Goal: Task Accomplishment & Management: Use online tool/utility

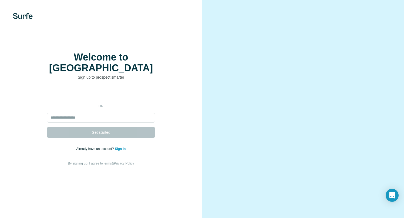
click at [22, 21] on div "Welcome to Surfe Sign up to prospect smarter or Get started Already have an acc…" at bounding box center [101, 109] width 202 height 218
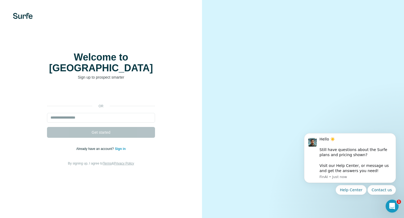
click at [24, 16] on img at bounding box center [23, 16] width 20 height 6
click at [371, 154] on div "Hello ☀️ ​ Still have questions about the Surfe plans and pricing shown? ​ Visi…" at bounding box center [355, 155] width 72 height 37
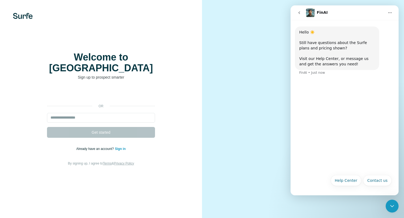
click at [321, 14] on h1 "FinAI" at bounding box center [322, 13] width 11 height 4
click at [304, 13] on button "go back" at bounding box center [299, 13] width 10 height 10
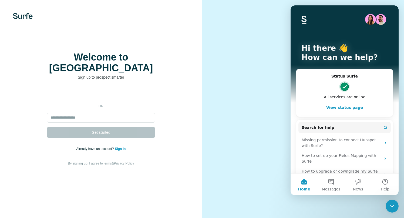
click at [202, 26] on div at bounding box center [303, 109] width 202 height 218
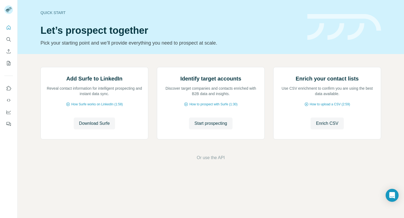
scroll to position [15, 0]
click at [90, 127] on span "Download Surfe" at bounding box center [94, 123] width 31 height 6
click at [11, 26] on icon "Quick start" at bounding box center [8, 27] width 5 height 5
click at [212, 107] on span "How to prospect with Surfe (1:30)" at bounding box center [213, 104] width 48 height 5
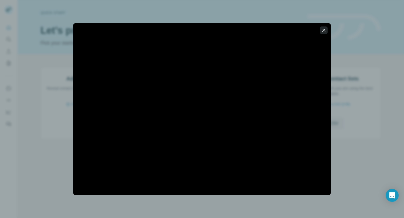
click at [323, 30] on icon "button" at bounding box center [323, 30] width 5 height 5
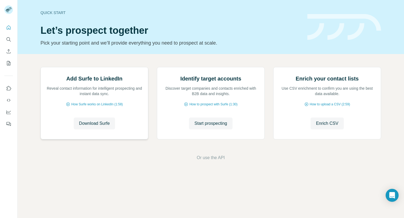
scroll to position [0, 0]
click at [9, 27] on icon "Quick start" at bounding box center [8, 27] width 5 height 5
click at [9, 28] on icon "Quick start" at bounding box center [9, 27] width 4 height 4
click at [7, 27] on icon "Quick start" at bounding box center [8, 27] width 5 height 5
click at [8, 40] on icon "Search" at bounding box center [8, 39] width 5 height 5
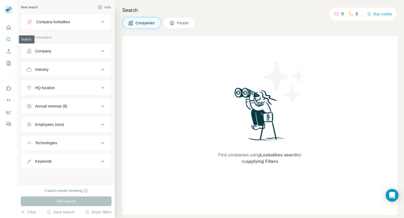
click at [8, 38] on icon "Search" at bounding box center [8, 39] width 5 height 5
click at [187, 22] on span "People" at bounding box center [183, 22] width 12 height 5
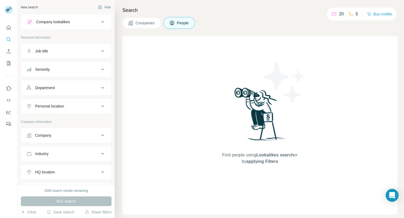
click at [67, 53] on div "Job title" at bounding box center [62, 50] width 73 height 5
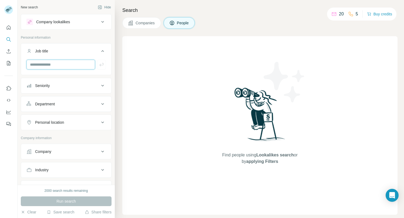
click at [61, 65] on input "text" at bounding box center [60, 65] width 69 height 10
type input "**********"
click at [99, 64] on icon "button" at bounding box center [101, 64] width 5 height 5
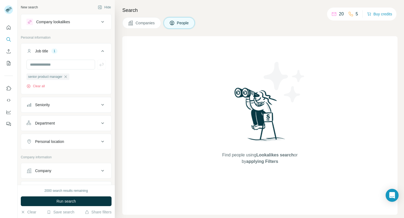
click at [81, 108] on button "Seniority" at bounding box center [66, 104] width 90 height 13
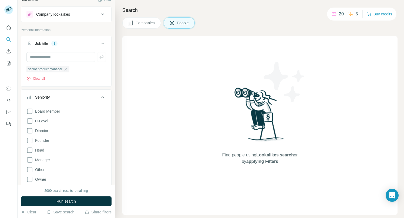
scroll to position [8, 0]
click at [45, 132] on span "Director" at bounding box center [40, 130] width 15 height 5
click at [79, 201] on button "Run search" at bounding box center [66, 201] width 91 height 10
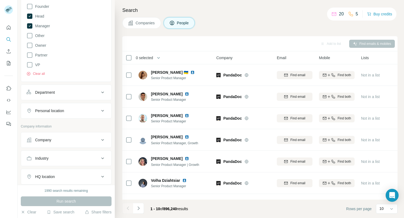
scroll to position [154, 0]
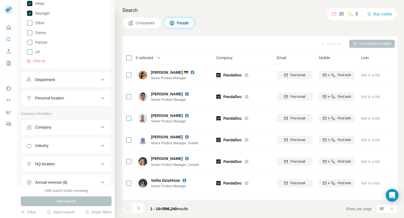
click at [89, 97] on div "Personal location" at bounding box center [62, 97] width 73 height 5
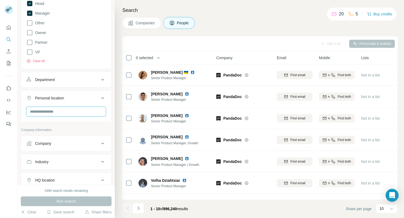
click at [78, 114] on input "text" at bounding box center [65, 112] width 79 height 10
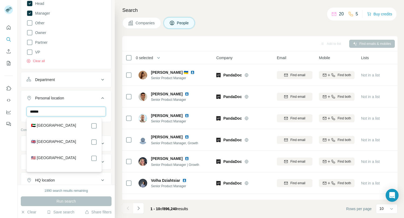
type input "******"
click at [58, 159] on label "🇺🇸 United States" at bounding box center [53, 158] width 45 height 6
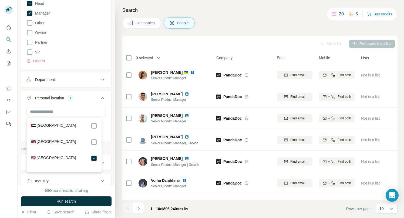
click at [106, 153] on div "Company information" at bounding box center [66, 151] width 91 height 8
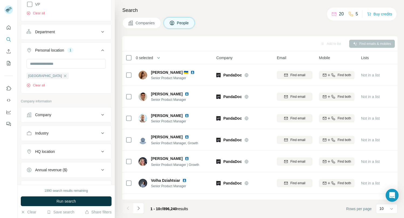
scroll to position [203, 0]
click at [84, 137] on button "Industry" at bounding box center [66, 131] width 90 height 13
click at [76, 148] on input at bounding box center [63, 145] width 67 height 6
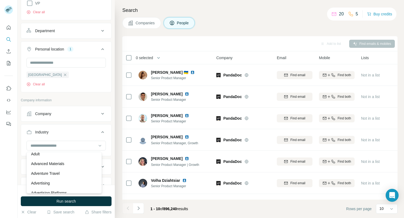
scroll to position [46, 0]
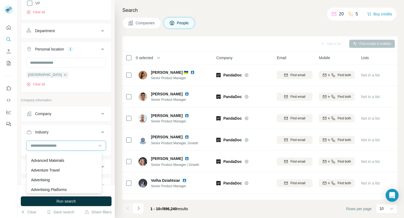
click at [50, 144] on input at bounding box center [63, 145] width 67 height 6
click at [50, 145] on input at bounding box center [63, 145] width 67 height 6
type input "*"
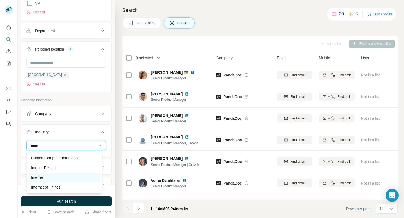
type input "*****"
click at [63, 178] on div "Internet" at bounding box center [64, 177] width 66 height 5
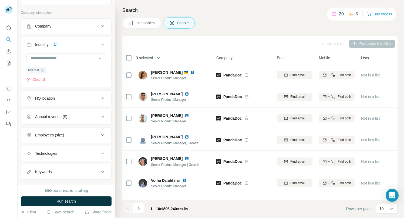
scroll to position [301, 0]
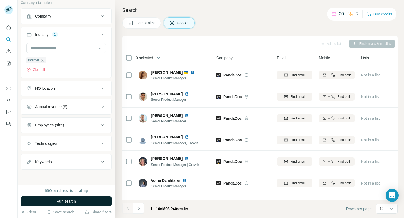
click at [85, 198] on button "Run search" at bounding box center [66, 201] width 91 height 10
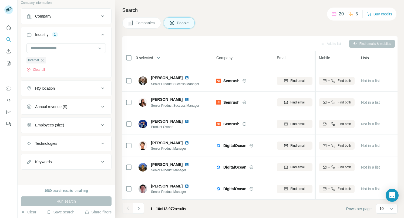
scroll to position [0, 0]
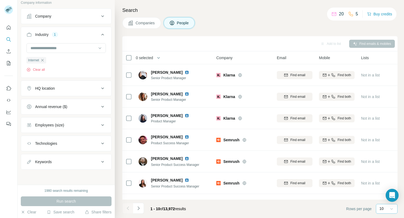
click at [389, 209] on icon at bounding box center [391, 208] width 5 height 5
click at [384, 169] on p "60" at bounding box center [382, 167] width 4 height 5
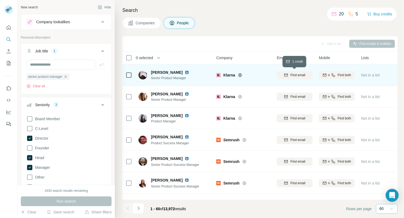
click at [292, 77] on button "Find email" at bounding box center [295, 75] width 36 height 8
click at [175, 73] on div "Becky Chung" at bounding box center [173, 72] width 45 height 5
drag, startPoint x: 175, startPoint y: 73, endPoint x: 148, endPoint y: 72, distance: 27.0
click at [167, 72] on div "Becky Chung" at bounding box center [173, 72] width 45 height 5
click at [148, 72] on div "Becky Chung Senior Product Manager" at bounding box center [166, 75] width 57 height 11
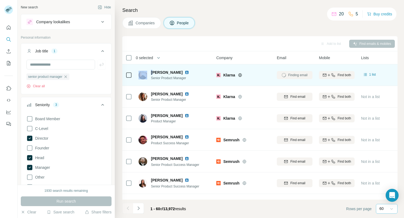
click at [150, 71] on div "Becky Chung Senior Product Manager" at bounding box center [166, 75] width 57 height 11
drag, startPoint x: 151, startPoint y: 72, endPoint x: 174, endPoint y: 71, distance: 22.9
click at [174, 71] on span "Becky Chung" at bounding box center [167, 72] width 32 height 5
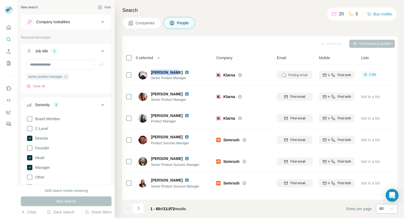
copy span "Becky Chung"
